Goal: Transaction & Acquisition: Purchase product/service

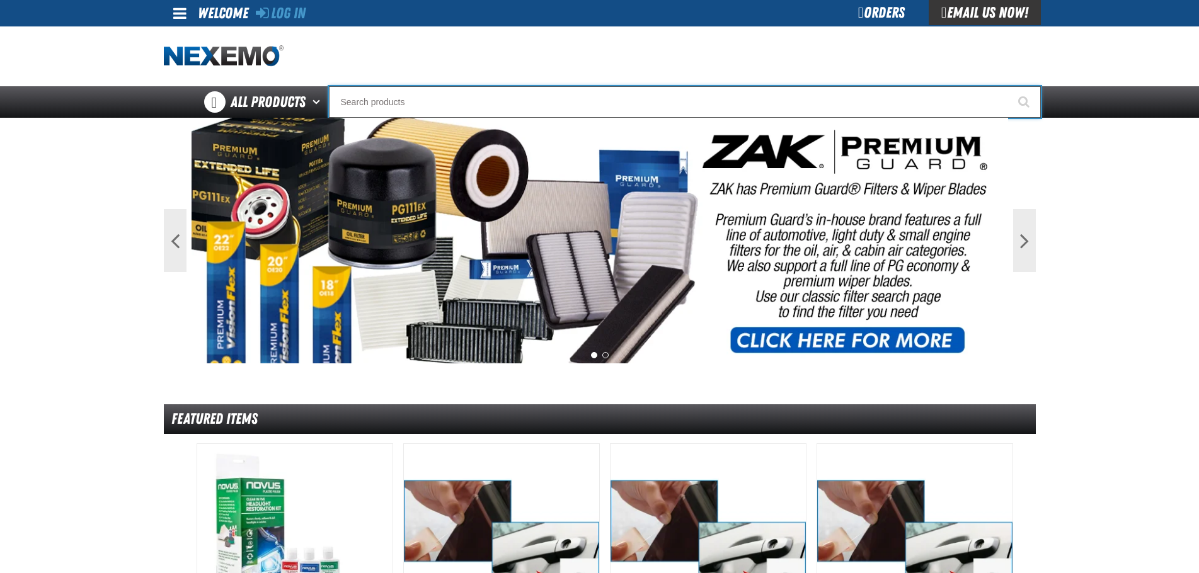
click at [816, 103] on input "Search" at bounding box center [685, 102] width 712 height 32
click at [805, 112] on input "Search" at bounding box center [685, 102] width 712 height 32
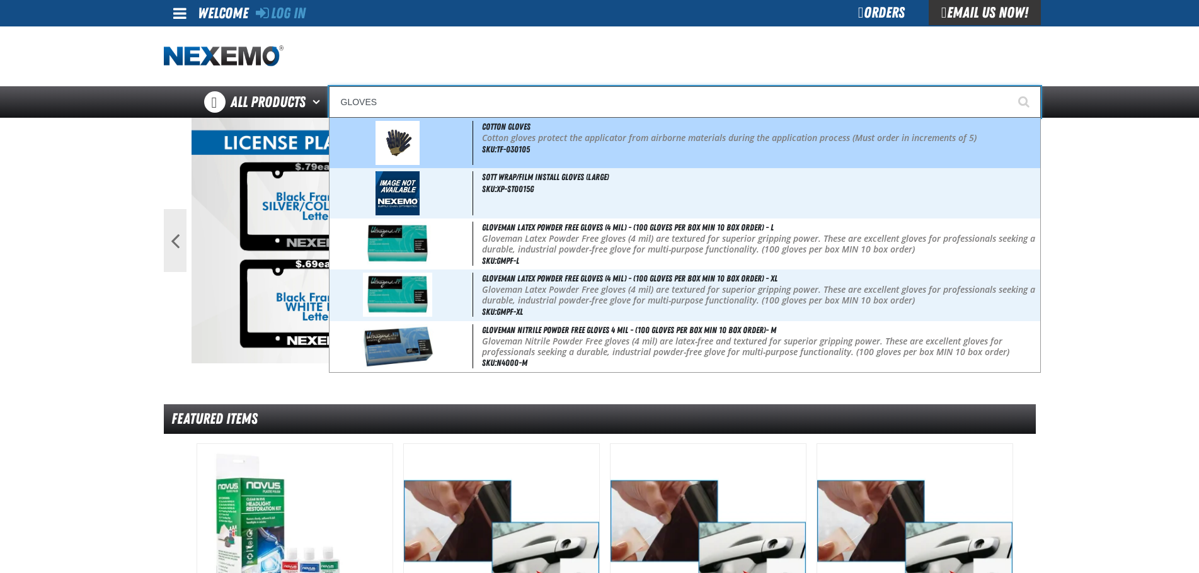
click at [662, 135] on p "Cotton gloves protect the applicator from airborne materials during the applica…" at bounding box center [760, 138] width 556 height 11
type input "Cotton Gloves"
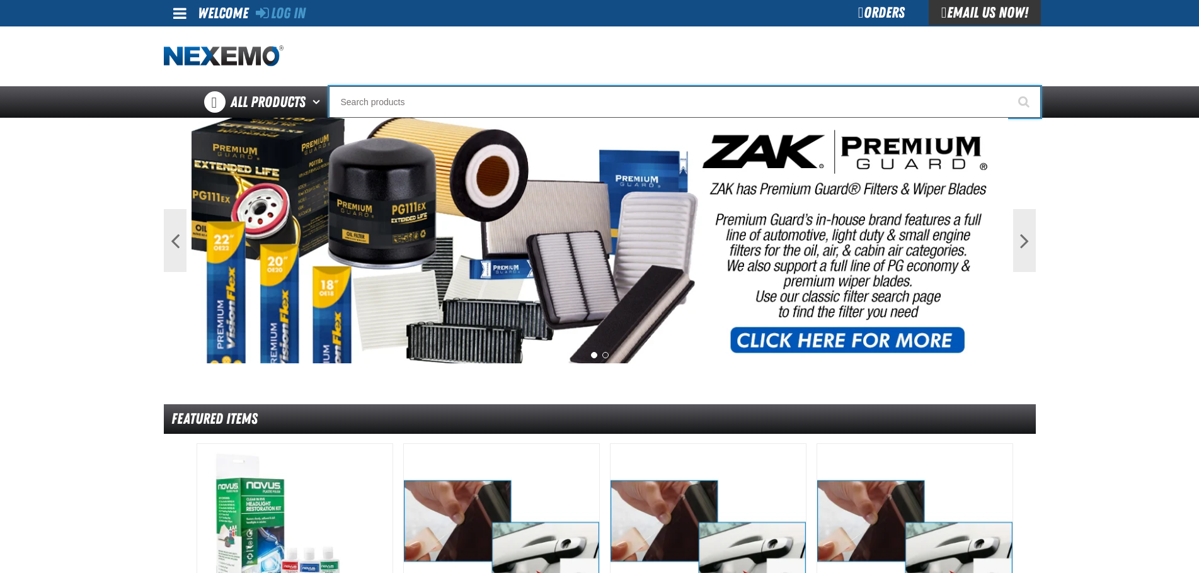
click at [841, 103] on input "Search" at bounding box center [685, 102] width 712 height 32
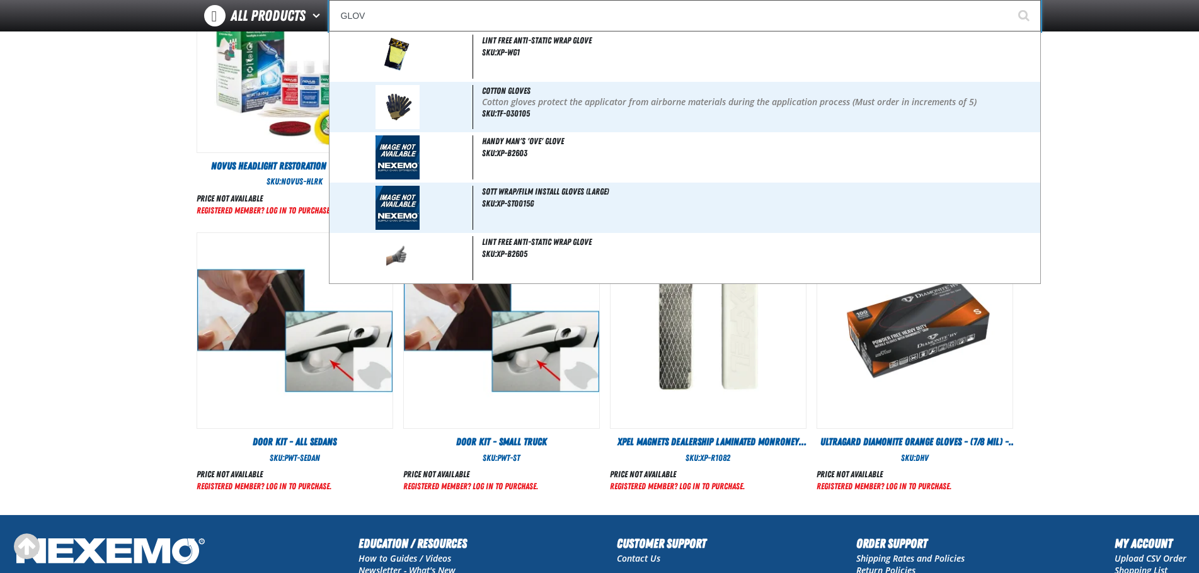
scroll to position [315, 0]
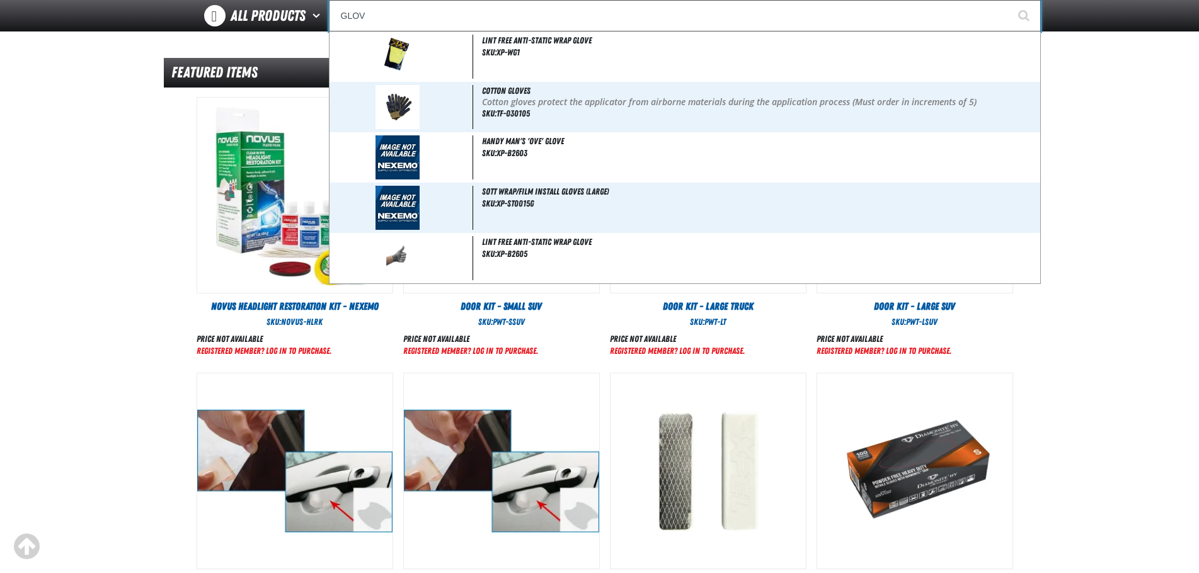
type input "GLOV"
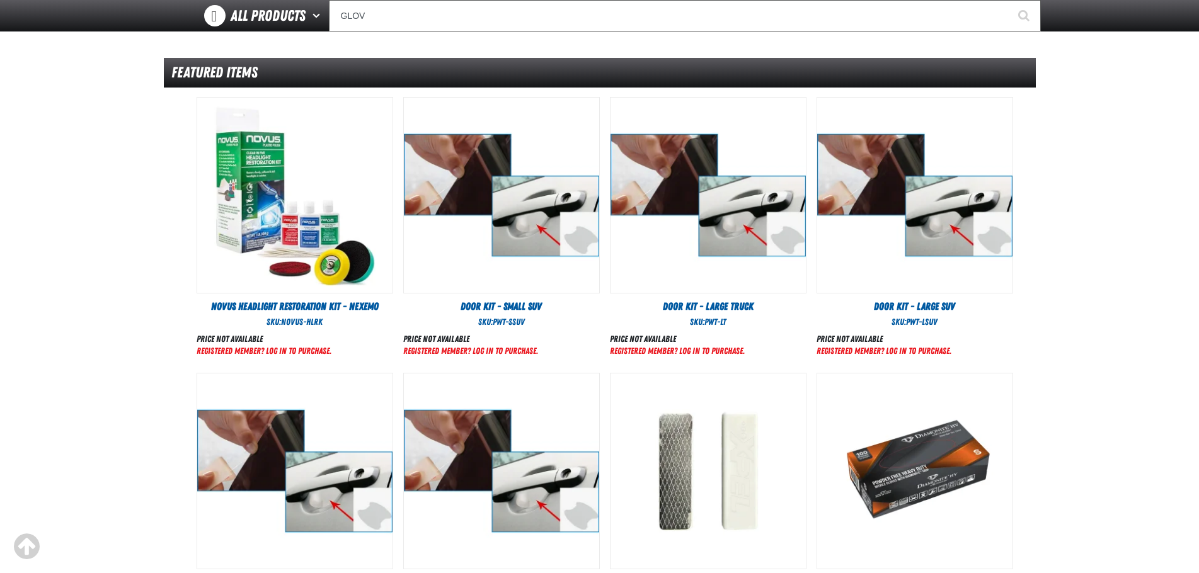
click at [1107, 464] on main "Previous Next 1 2 Featured Items" at bounding box center [599, 213] width 1199 height 884
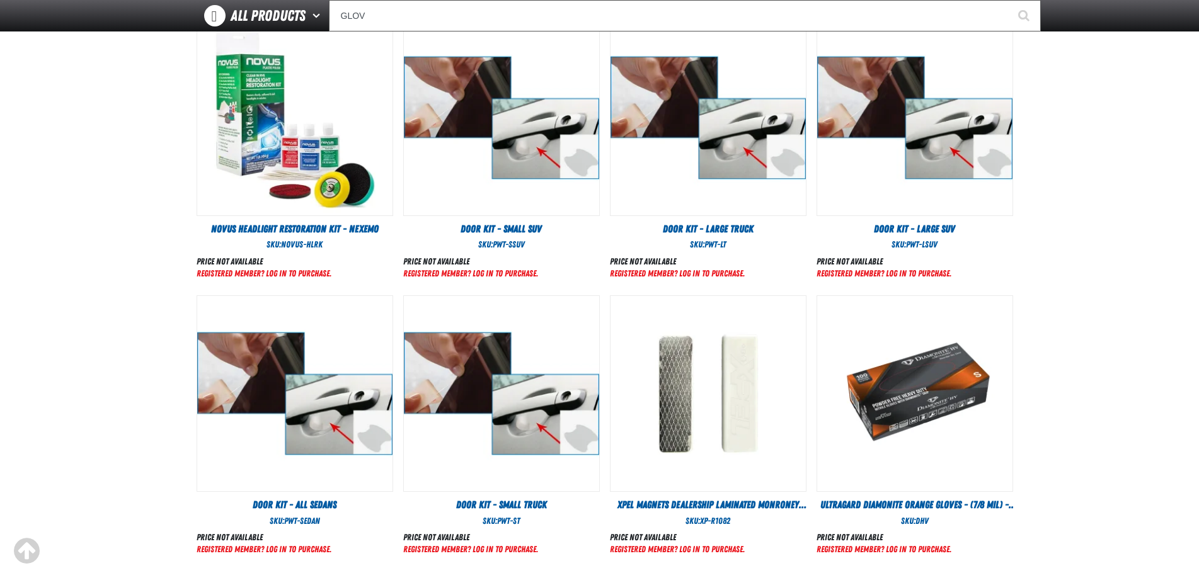
scroll to position [567, 0]
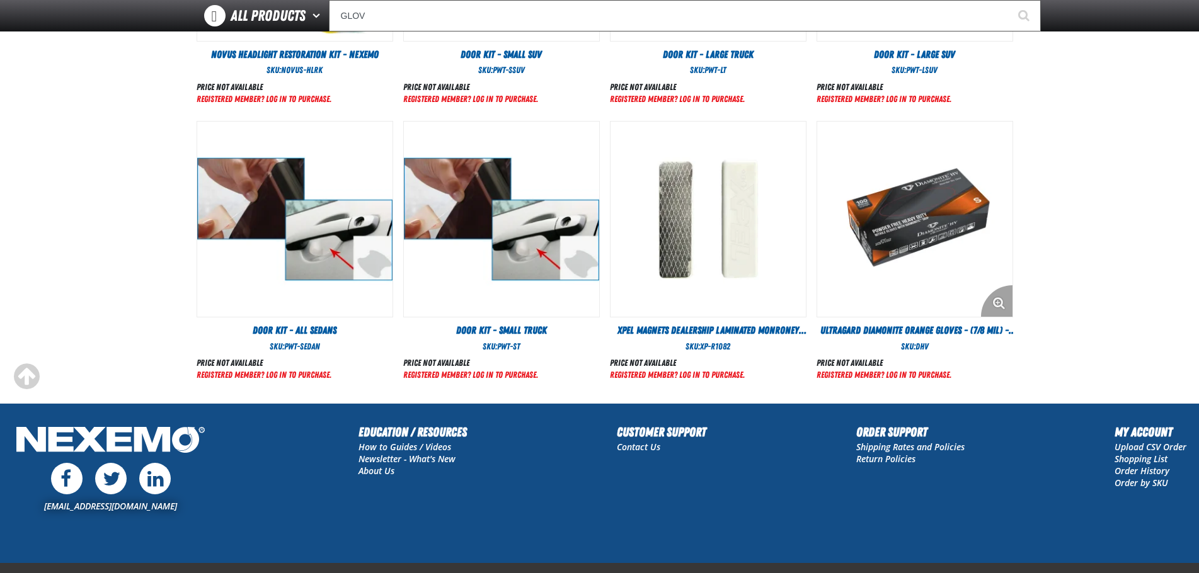
click at [898, 272] on img "View Details of the Ultragard Diamonite Orange Gloves - (7/8 mil) - (100 gloves…" at bounding box center [914, 219] width 195 height 195
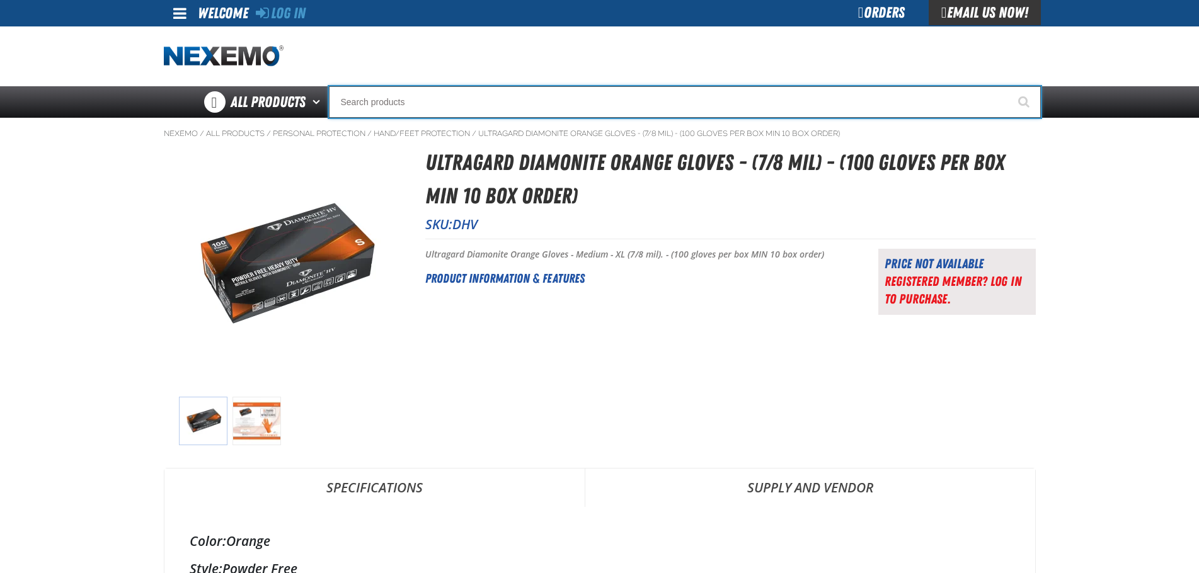
click at [463, 101] on input "Search" at bounding box center [685, 102] width 712 height 32
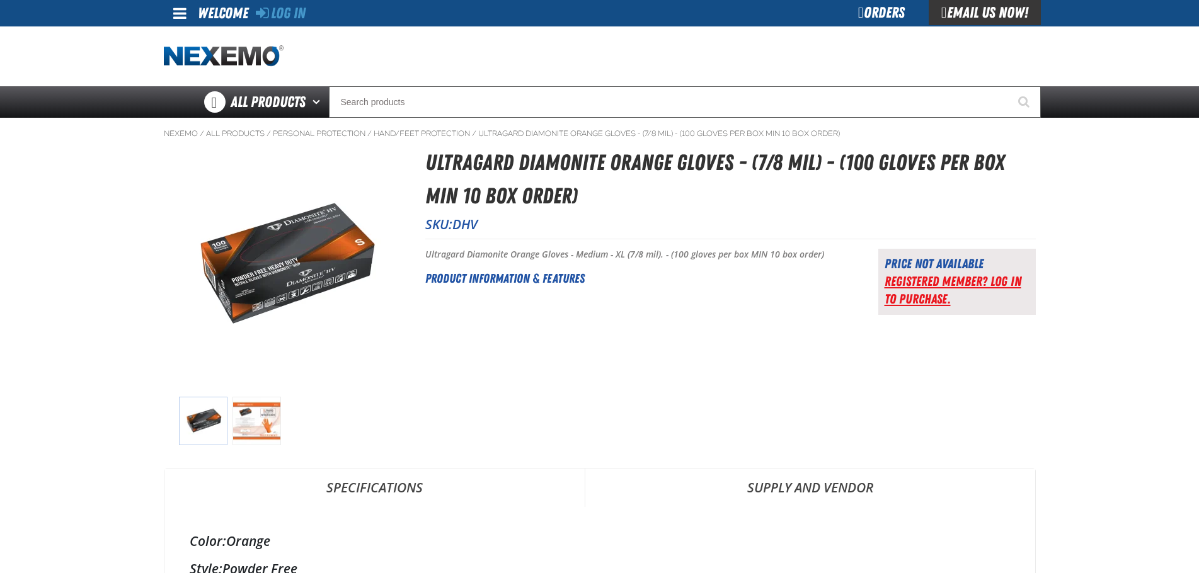
click at [971, 281] on link "Registered Member? Log In to purchase." at bounding box center [953, 289] width 137 height 33
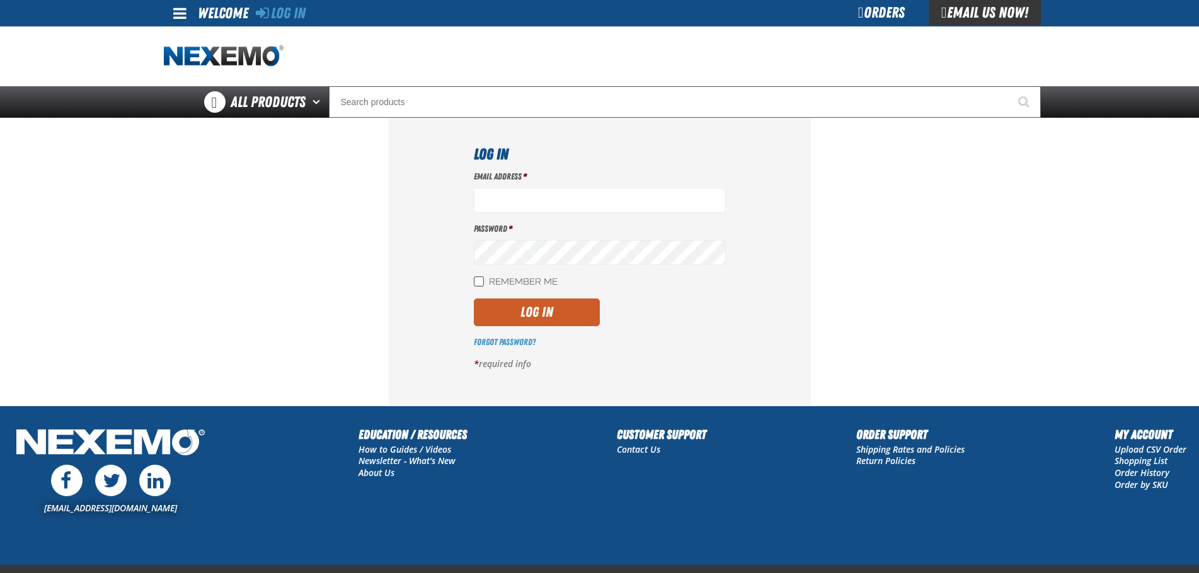
type input "mkimble@vtaig.com"
click at [474, 280] on input "Remember Me" at bounding box center [479, 282] width 10 height 10
checkbox input "true"
click at [513, 316] on button "Log In" at bounding box center [537, 313] width 126 height 28
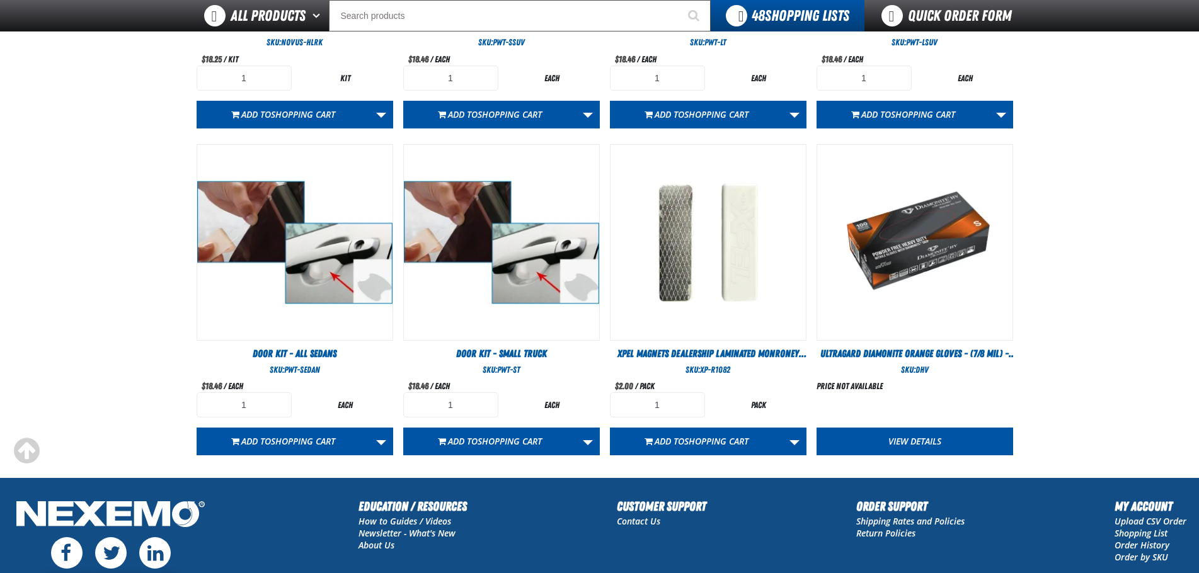
scroll to position [740, 0]
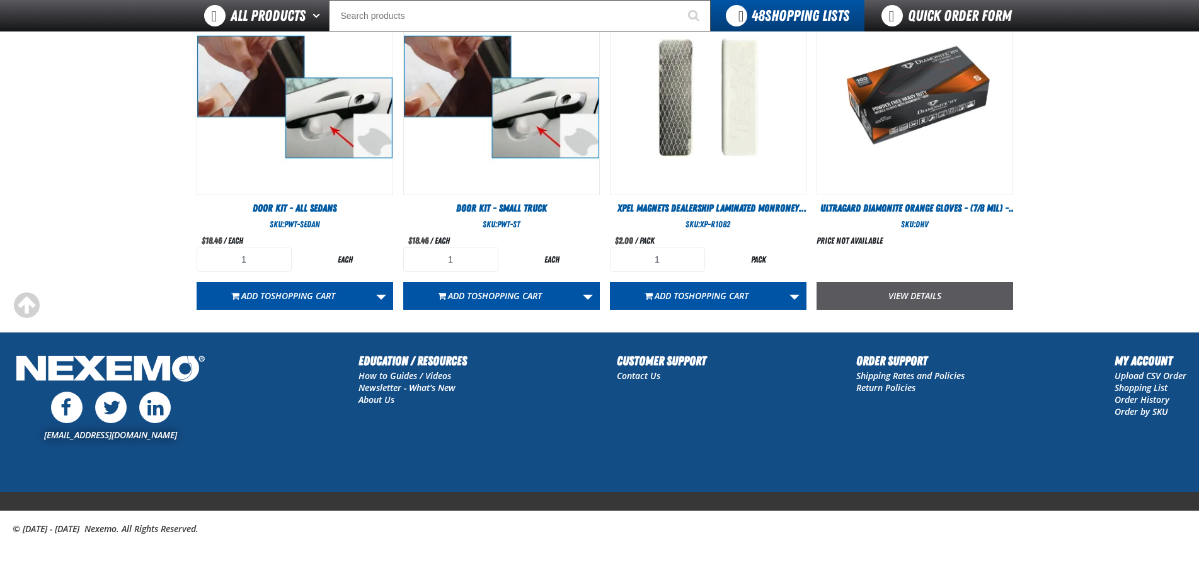
click at [909, 294] on link "View Details" at bounding box center [915, 296] width 197 height 28
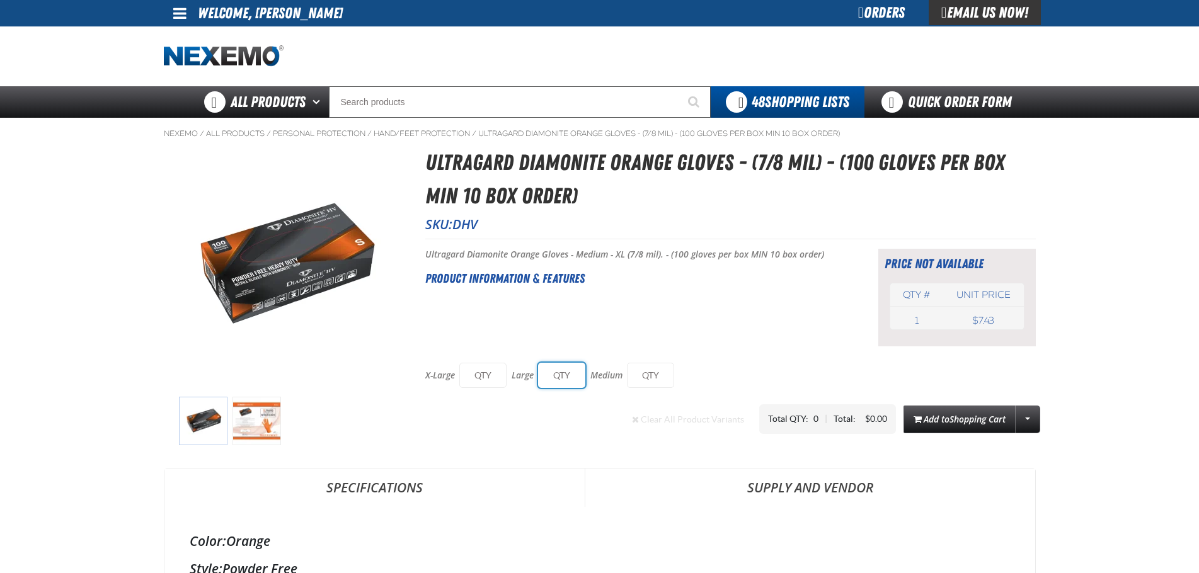
click at [561, 381] on input "text" at bounding box center [561, 375] width 47 height 25
click at [958, 420] on span "Shopping Cart" at bounding box center [978, 419] width 56 height 12
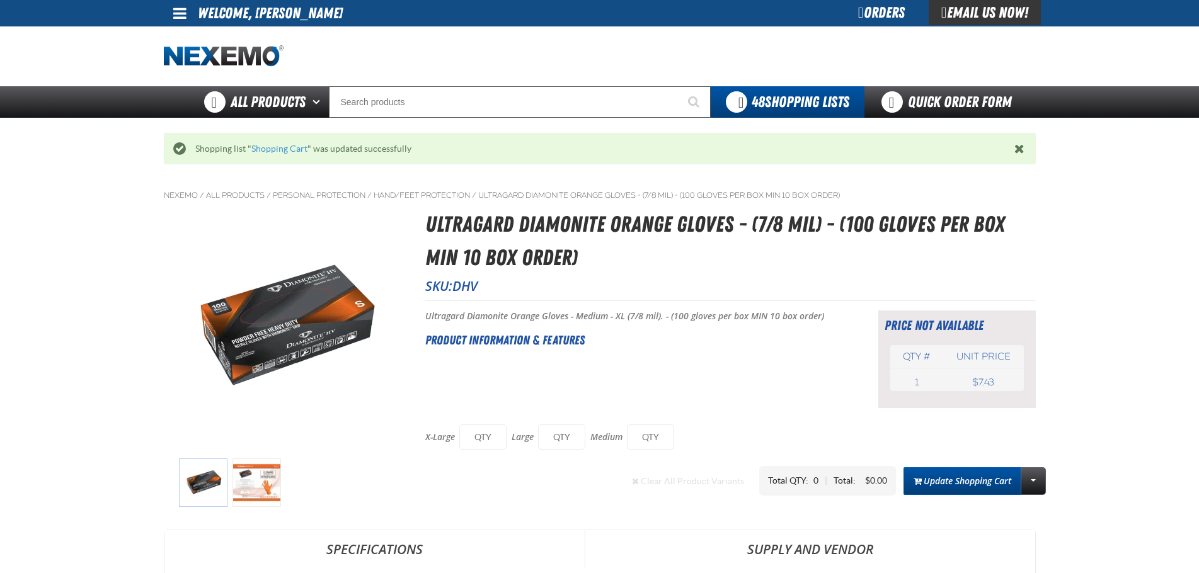
click at [971, 474] on button "Update Shopping Cart" at bounding box center [963, 482] width 118 height 28
click at [273, 150] on link "Shopping Cart" at bounding box center [279, 149] width 56 height 10
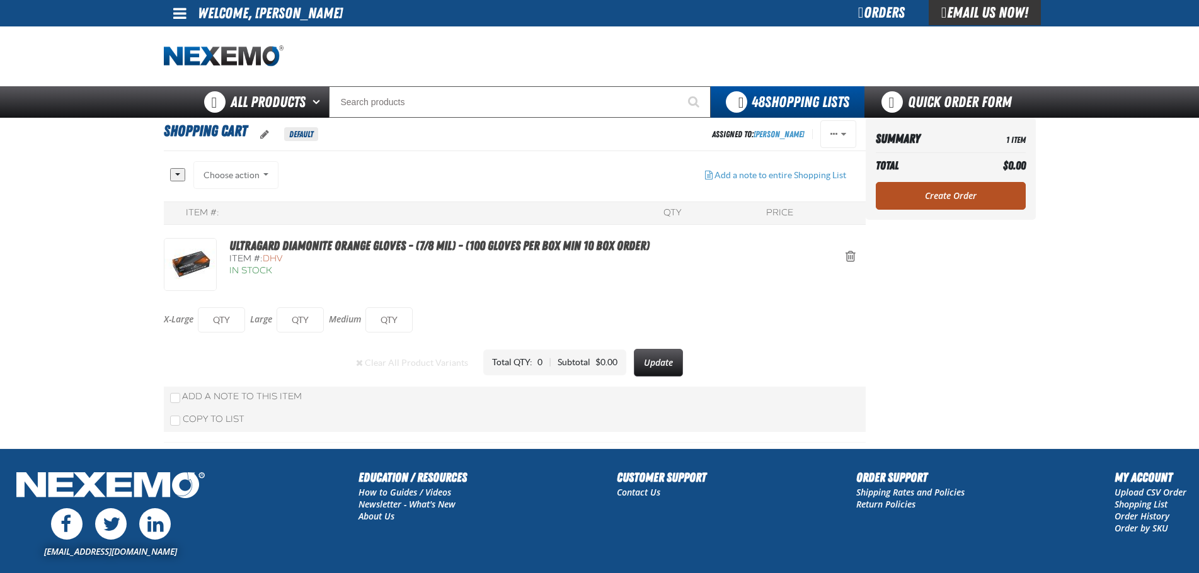
click at [928, 195] on link "Create Order" at bounding box center [951, 196] width 150 height 28
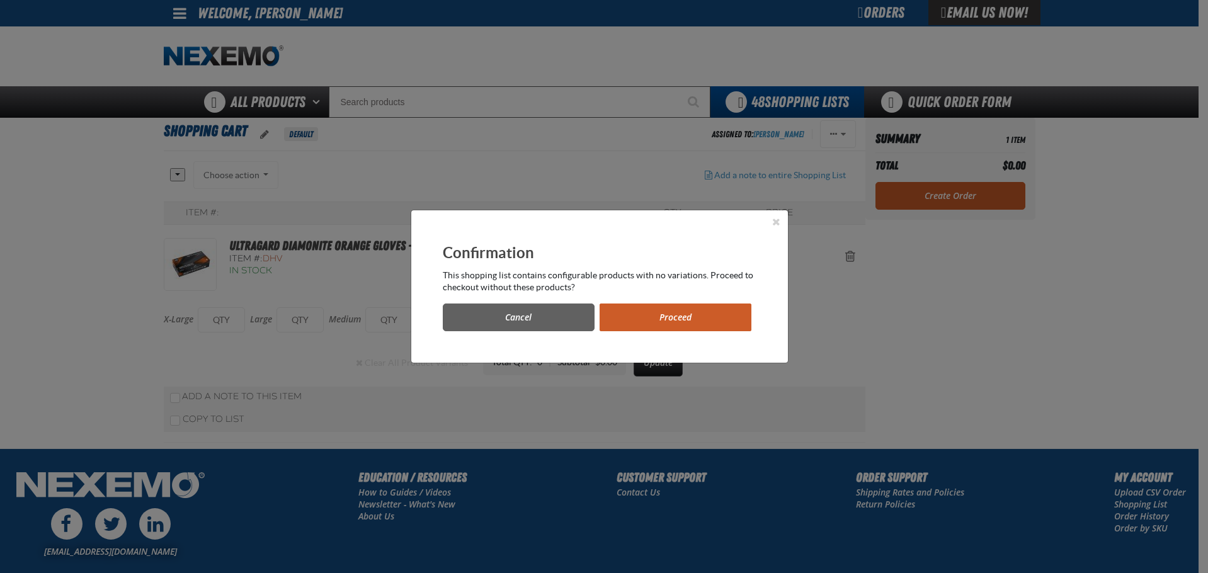
click at [698, 312] on button "Proceed" at bounding box center [676, 318] width 152 height 28
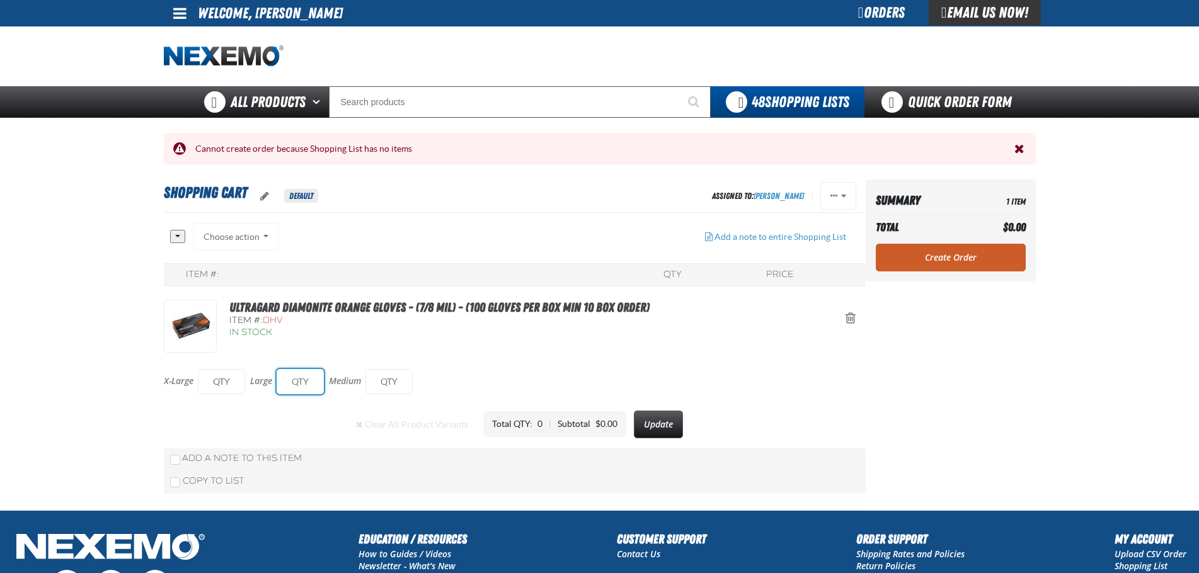
click at [306, 387] on input "text" at bounding box center [300, 381] width 47 height 25
click at [295, 391] on input "text" at bounding box center [300, 381] width 47 height 25
click at [539, 422] on div "0" at bounding box center [539, 424] width 5 height 12
click at [535, 425] on div "Total QTY:" at bounding box center [514, 424] width 45 height 12
click at [539, 425] on div "0" at bounding box center [539, 424] width 5 height 12
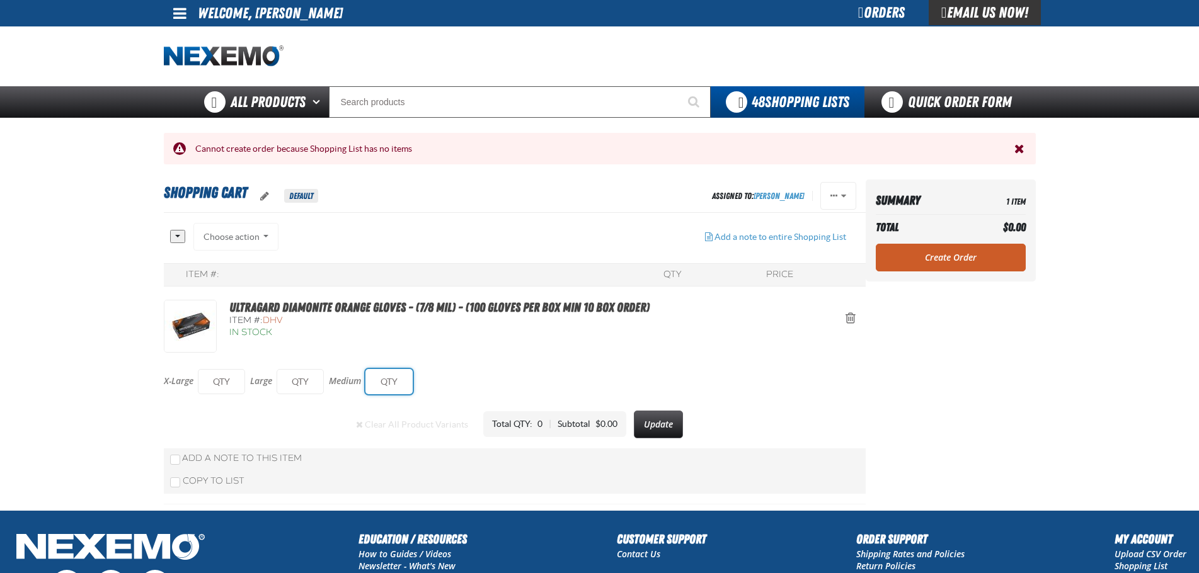
click at [391, 377] on input "text" at bounding box center [388, 381] width 47 height 25
type input "1"
click at [662, 432] on button "Update" at bounding box center [658, 425] width 49 height 28
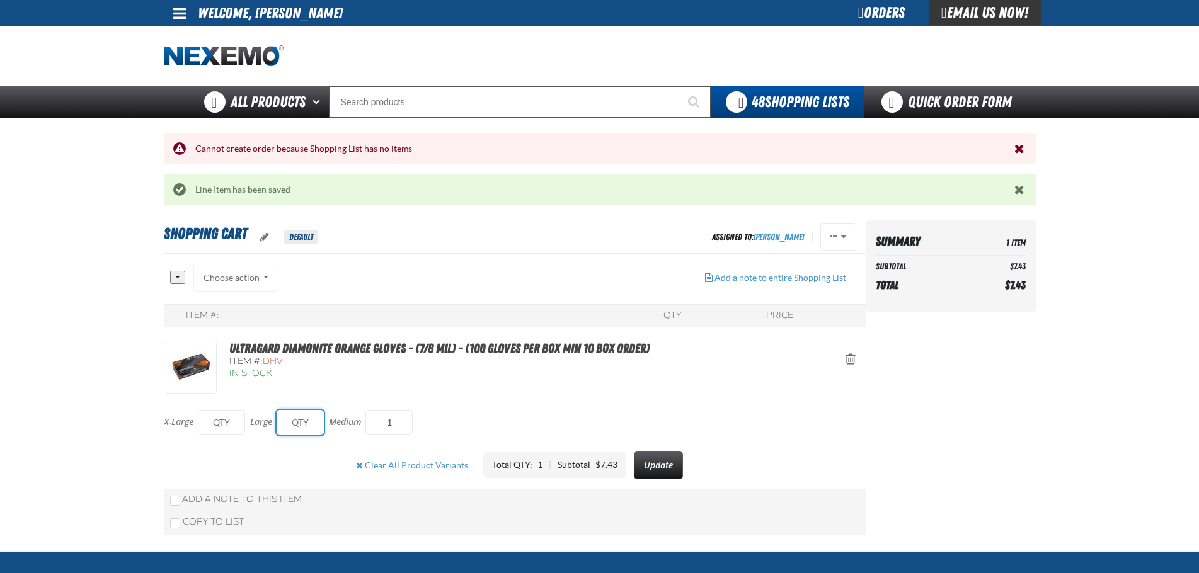
click at [299, 425] on input "text" at bounding box center [300, 422] width 47 height 25
click at [394, 423] on input "1" at bounding box center [388, 422] width 47 height 25
click at [303, 422] on input "text" at bounding box center [300, 422] width 47 height 25
type input "10"
click at [662, 466] on button "Update" at bounding box center [663, 466] width 49 height 28
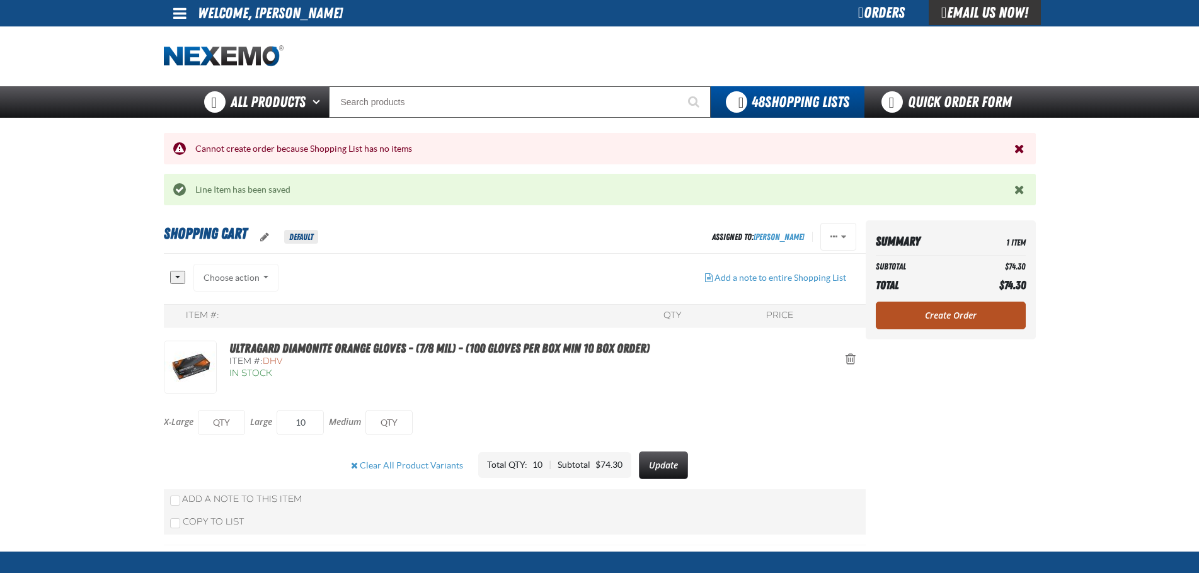
click at [958, 314] on link "Create Order" at bounding box center [951, 316] width 150 height 28
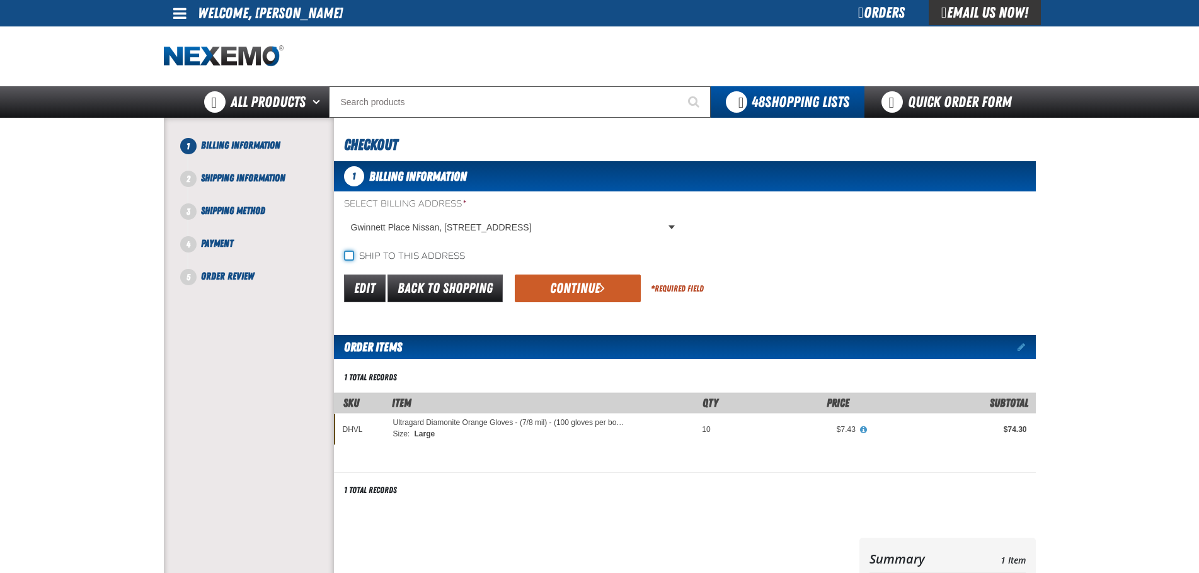
click at [349, 255] on input "Ship to this address" at bounding box center [349, 256] width 10 height 10
checkbox input "true"
click at [595, 287] on button "Continue" at bounding box center [578, 289] width 126 height 28
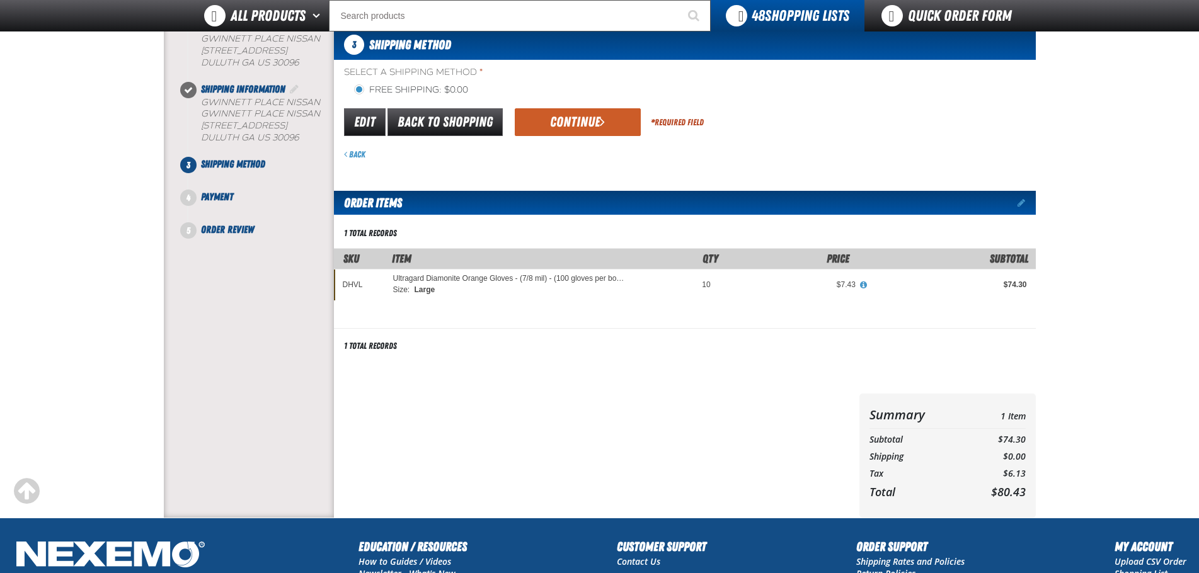
scroll to position [96, 0]
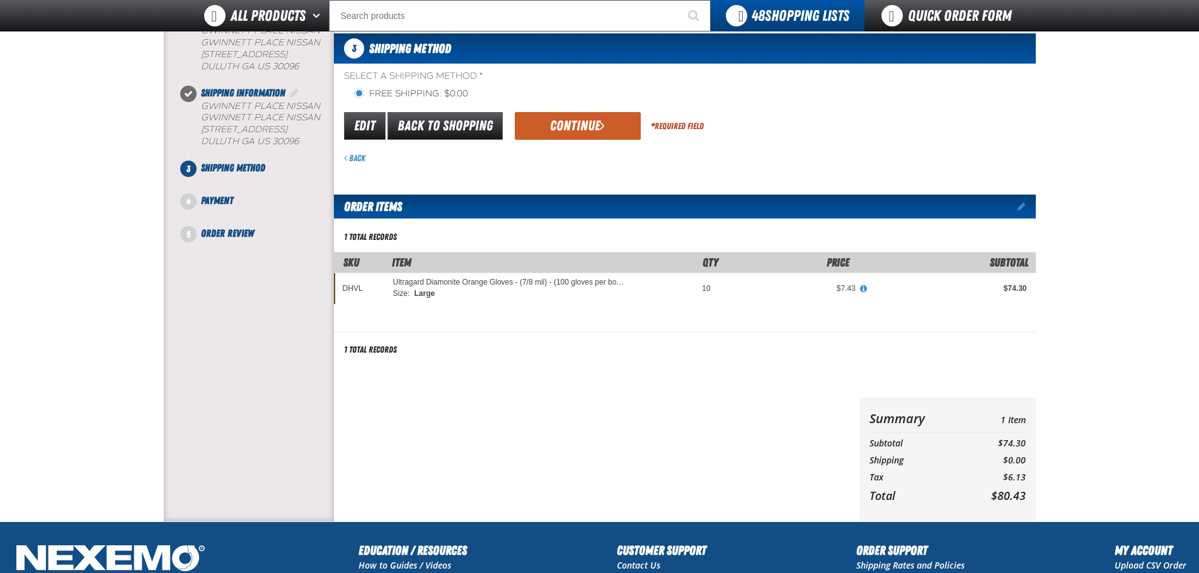
click at [863, 289] on span "View All Prices for Ultragard Diamonite Orange Gloves - (7/8 mil) - (100 gloves…" at bounding box center [863, 289] width 7 height 8
click at [580, 124] on button "Continue" at bounding box center [578, 126] width 126 height 28
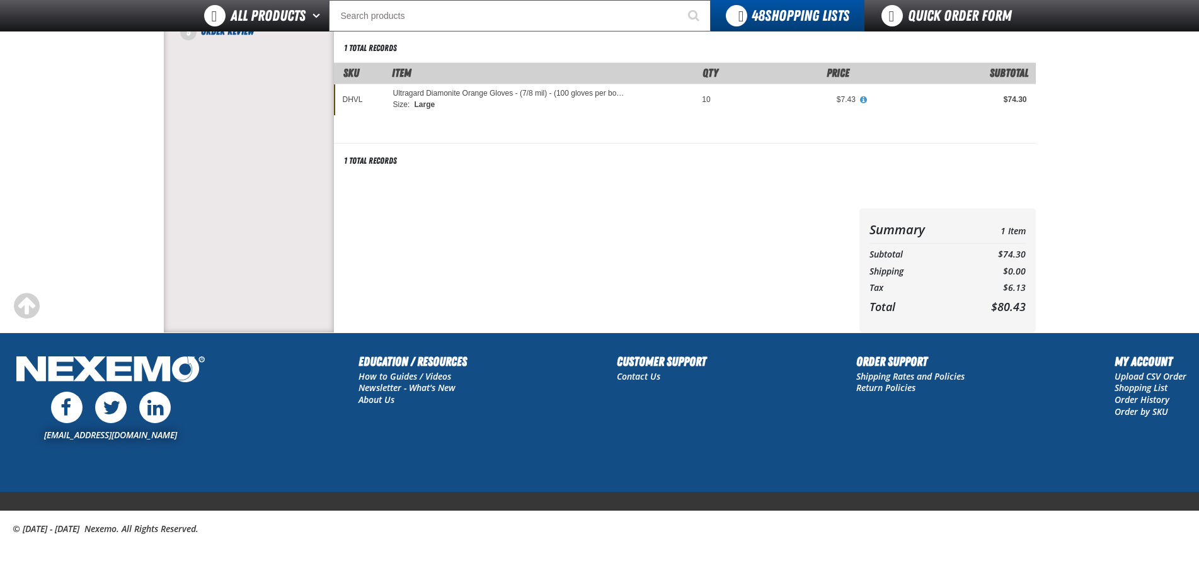
scroll to position [0, 0]
